Goal: Navigation & Orientation: Find specific page/section

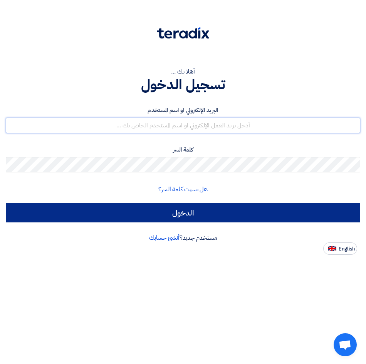
type input "[EMAIL_ADDRESS][DOMAIN_NAME]"
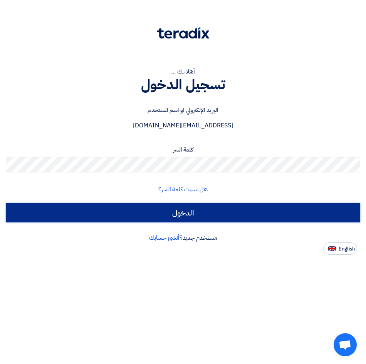
click at [180, 209] on input "الدخول" at bounding box center [183, 212] width 354 height 19
type input "Sign in"
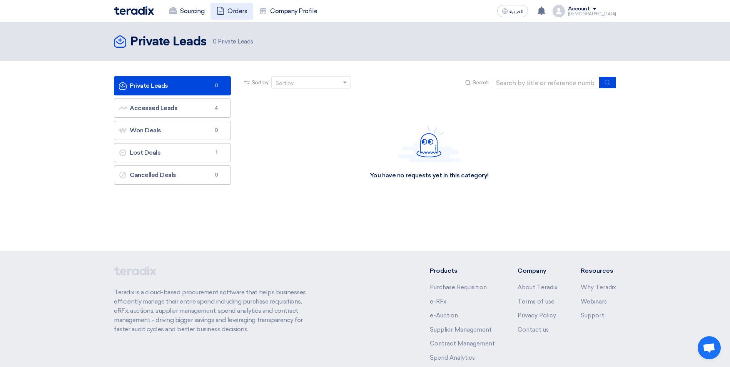
click at [236, 13] on link "Orders" at bounding box center [232, 11] width 43 height 17
click at [164, 154] on link "Lost Deals Lost Deals 1" at bounding box center [172, 152] width 117 height 19
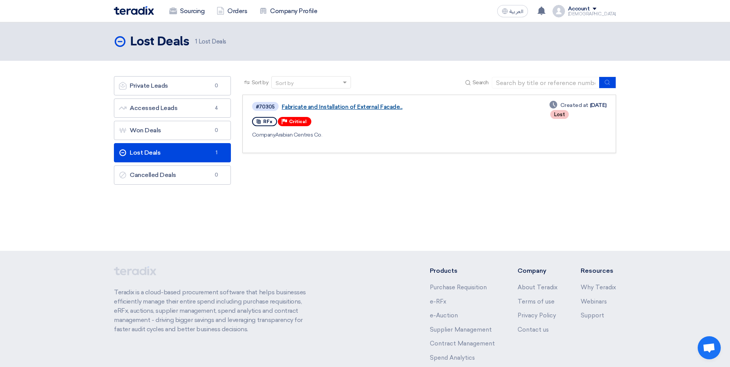
click at [314, 105] on link "Fabricate and Installation of External Facade..." at bounding box center [378, 107] width 192 height 7
click at [284, 12] on link "Company Profile" at bounding box center [288, 11] width 70 height 17
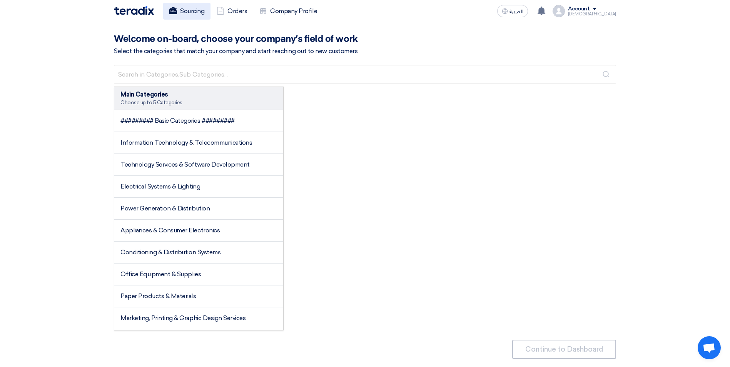
click at [194, 13] on link "Sourcing" at bounding box center [186, 11] width 47 height 17
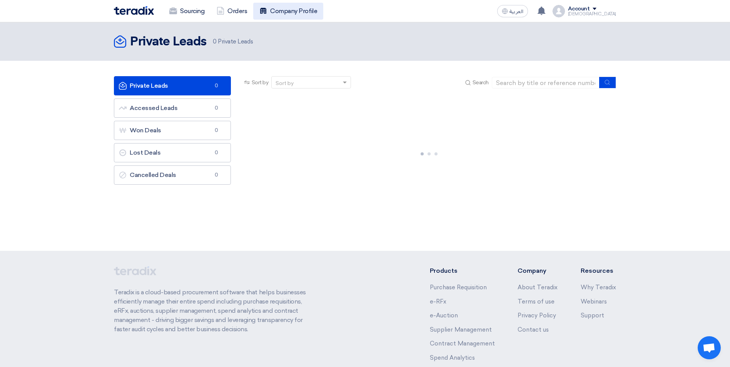
click at [283, 13] on link "Company Profile" at bounding box center [288, 11] width 70 height 17
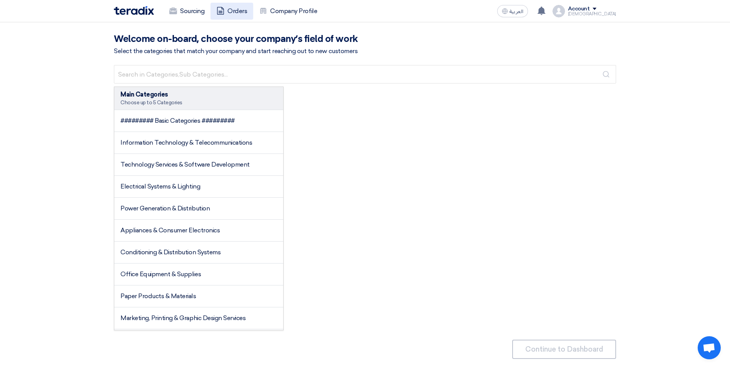
click at [238, 13] on link "Orders" at bounding box center [232, 11] width 43 height 17
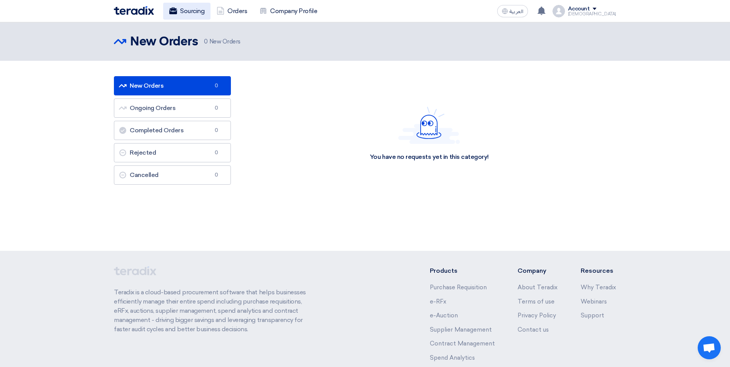
click at [192, 12] on link "Sourcing" at bounding box center [186, 11] width 47 height 17
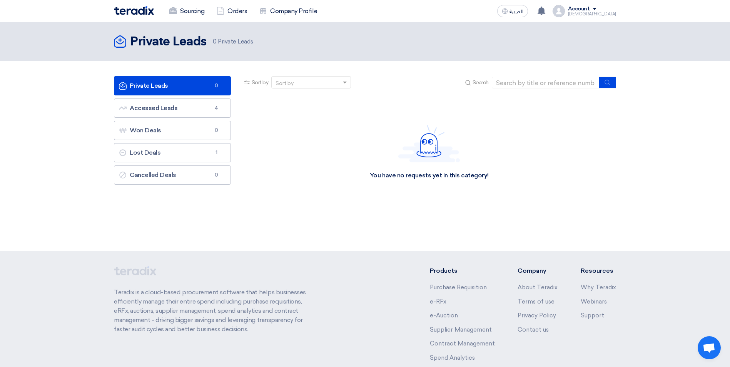
click at [617, 7] on div "Sourcing Orders Company Profile العربية ع Your offer for "Wall Reception Signag…" at bounding box center [365, 11] width 514 height 22
click at [597, 8] on span at bounding box center [595, 9] width 4 height 2
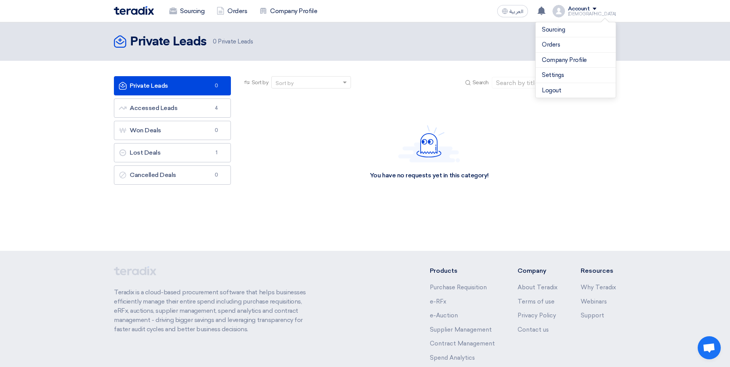
click at [597, 8] on span at bounding box center [595, 9] width 4 height 2
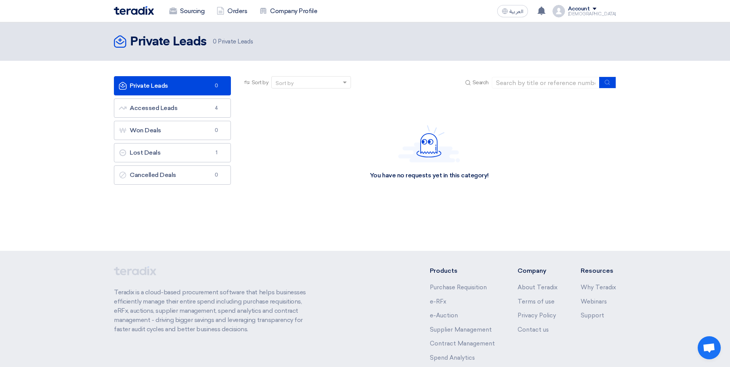
click at [276, 142] on div "You have no requests yet in this category!" at bounding box center [429, 152] width 374 height 115
